Goal: Task Accomplishment & Management: Manage account settings

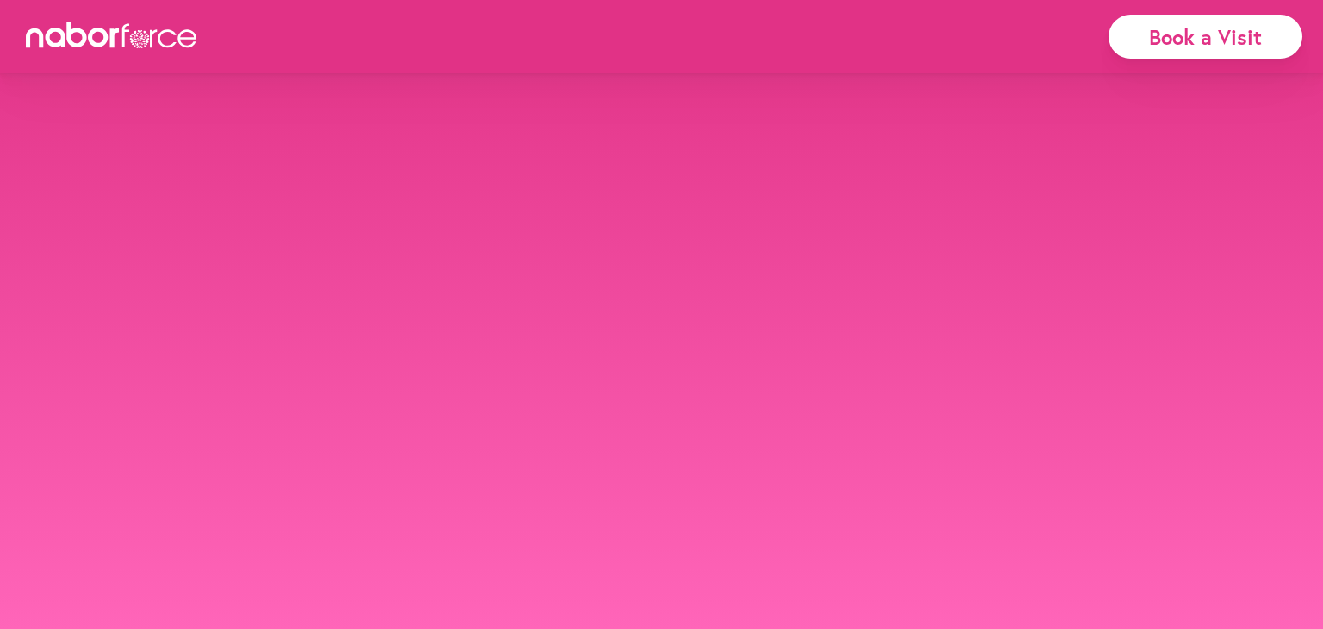
select select "*******"
select select "***"
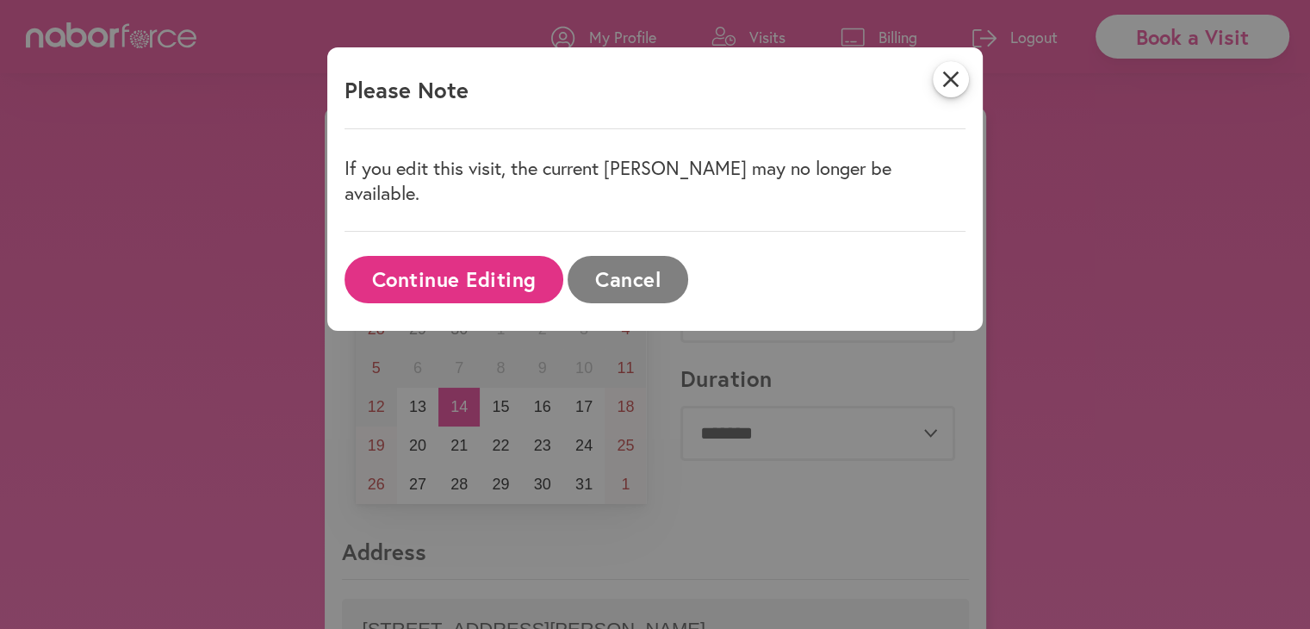
click at [427, 256] on button "Continue Editing" at bounding box center [453, 279] width 219 height 47
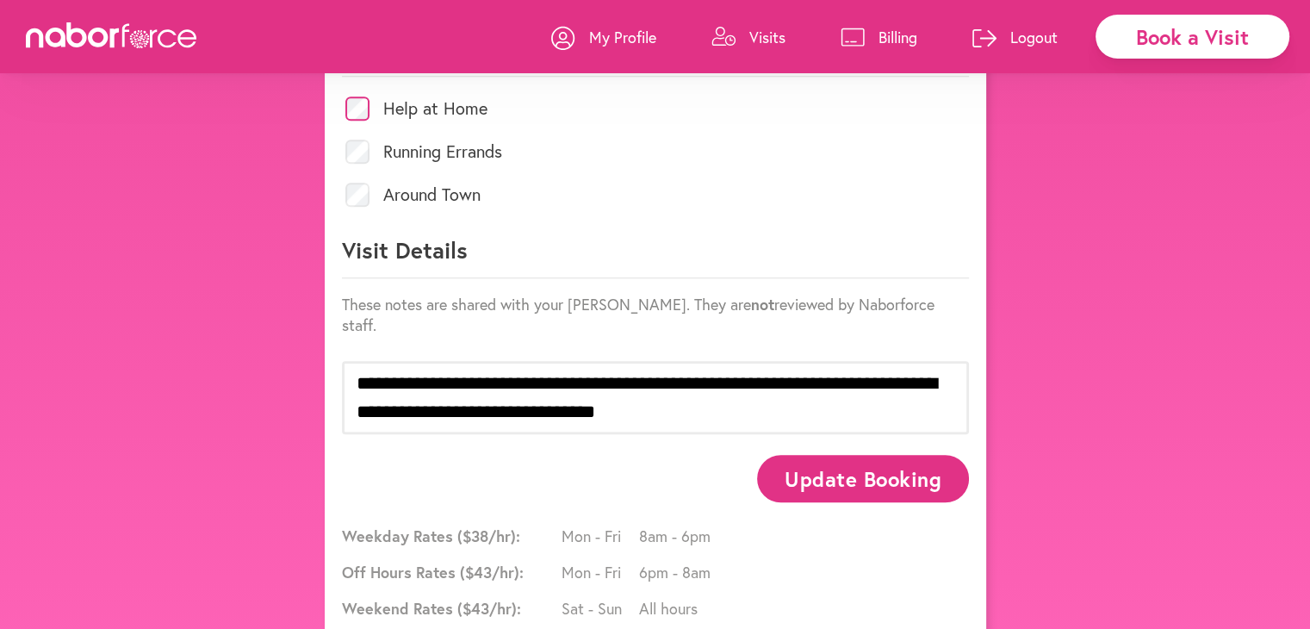
scroll to position [846, 0]
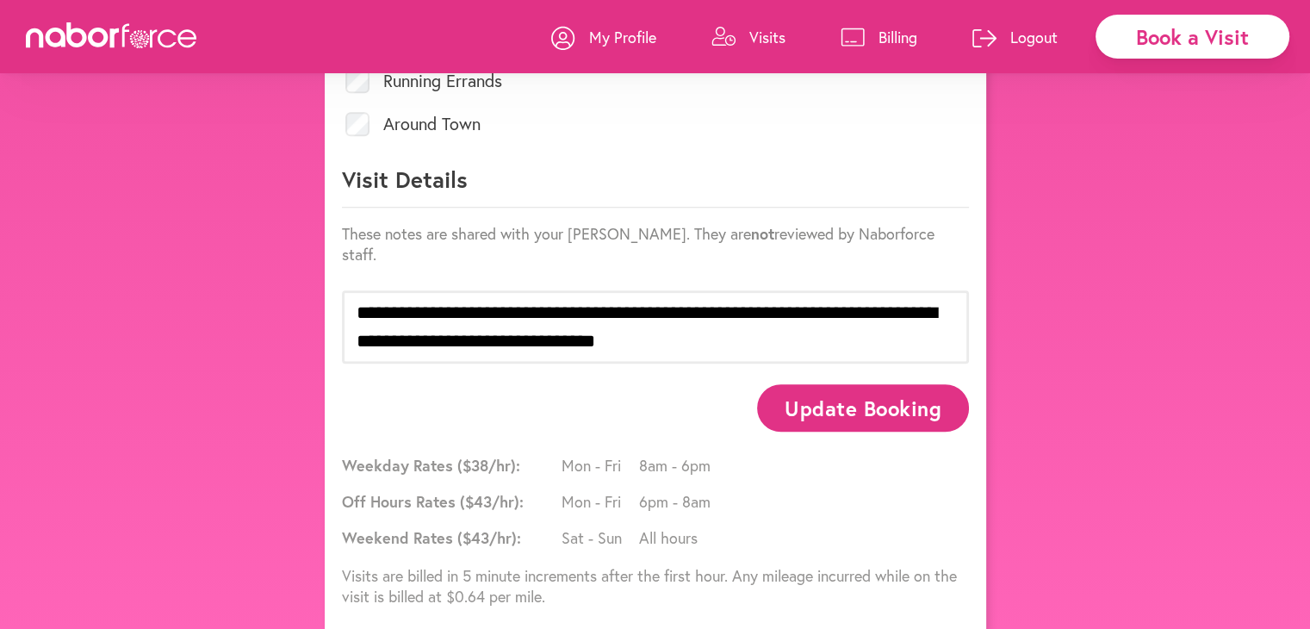
drag, startPoint x: 846, startPoint y: 380, endPoint x: 861, endPoint y: 471, distance: 92.6
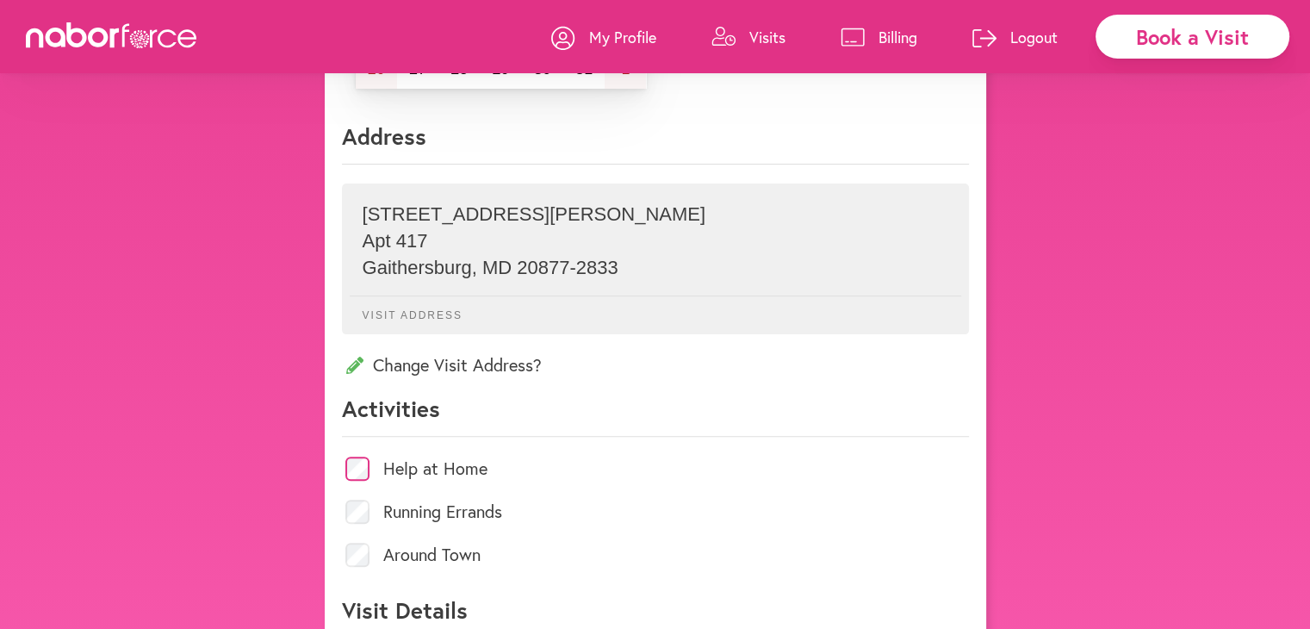
scroll to position [0, 0]
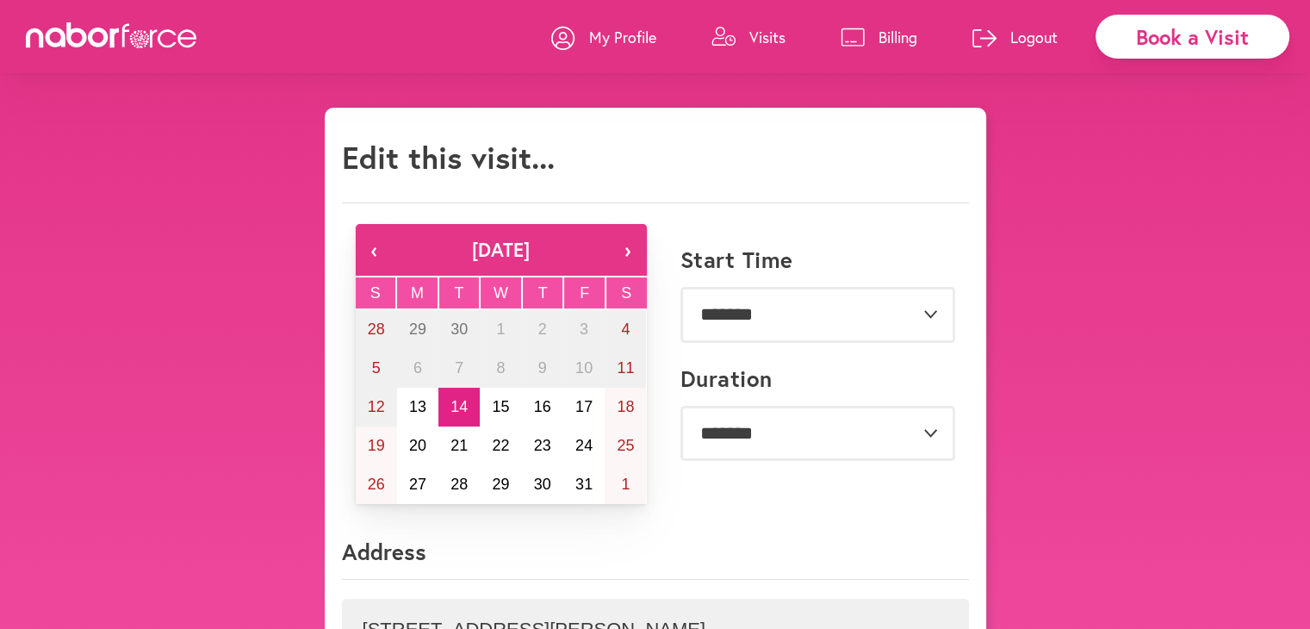
drag, startPoint x: 1159, startPoint y: 293, endPoint x: 1136, endPoint y: 290, distance: 23.4
click at [762, 29] on p "Visits" at bounding box center [767, 37] width 36 height 21
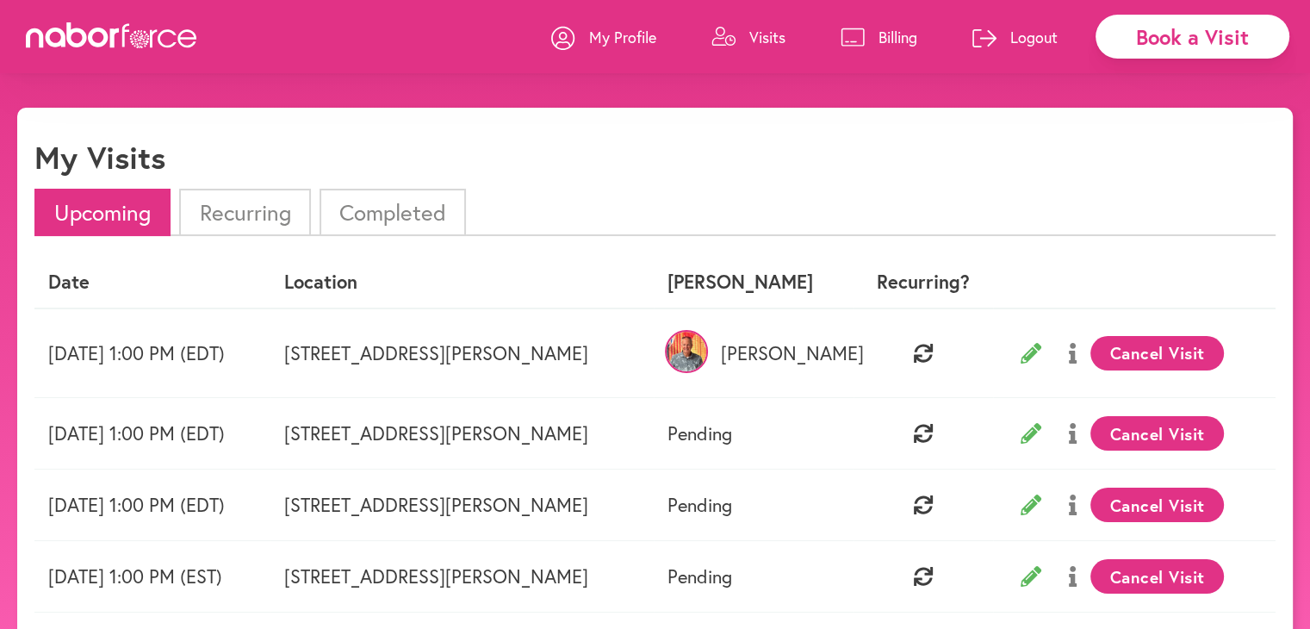
click at [1149, 345] on button "Cancel Visit" at bounding box center [1156, 353] width 133 height 34
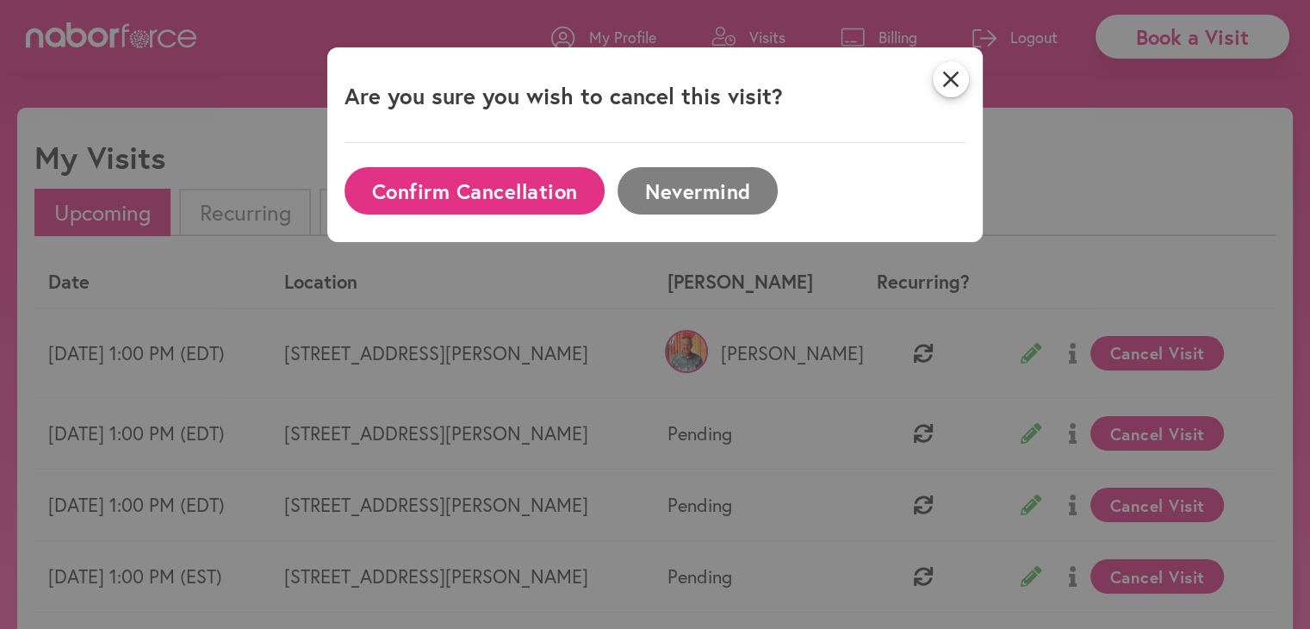
click at [464, 191] on button "Confirm Cancellation" at bounding box center [474, 190] width 260 height 47
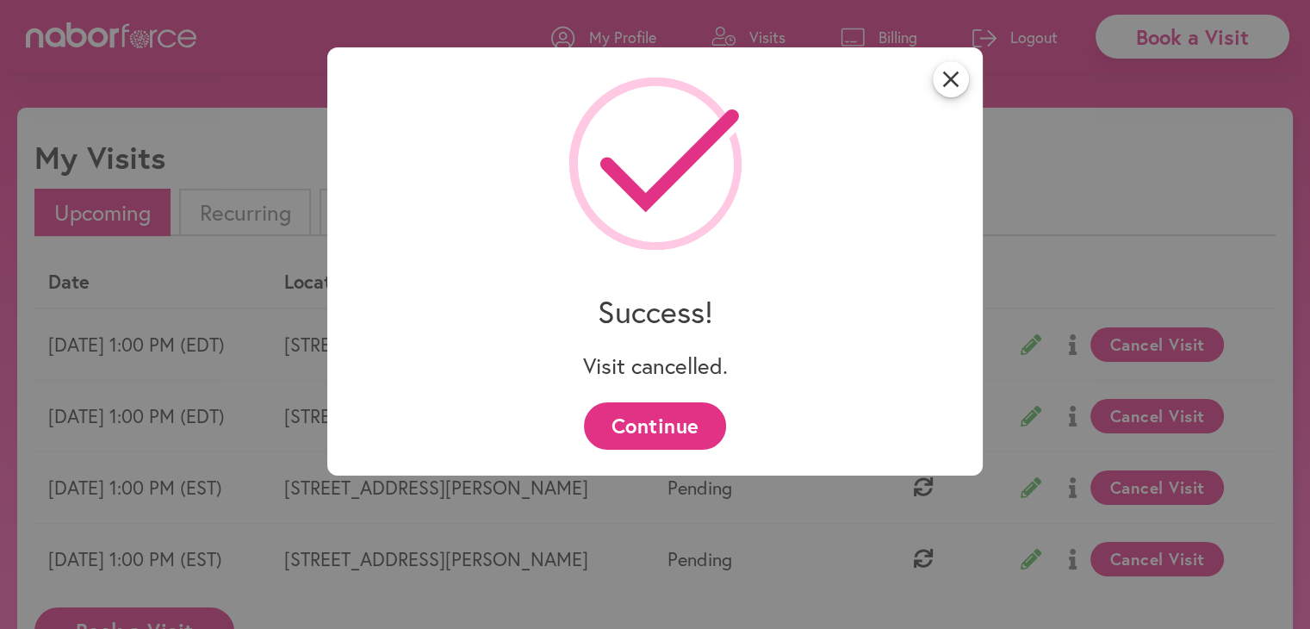
click at [673, 419] on button "Continue" at bounding box center [655, 425] width 142 height 47
